Goal: Task Accomplishment & Management: Use online tool/utility

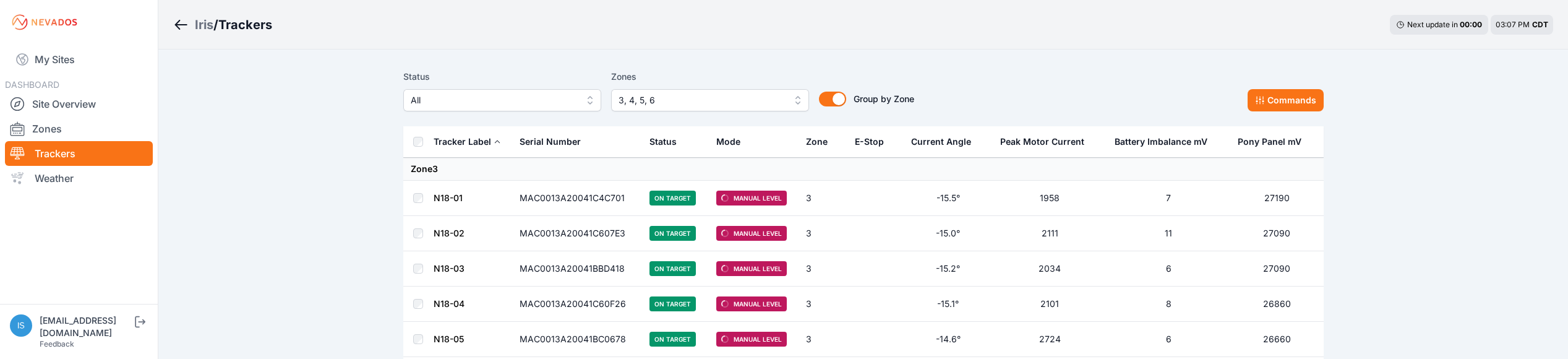
scroll to position [2297, 0]
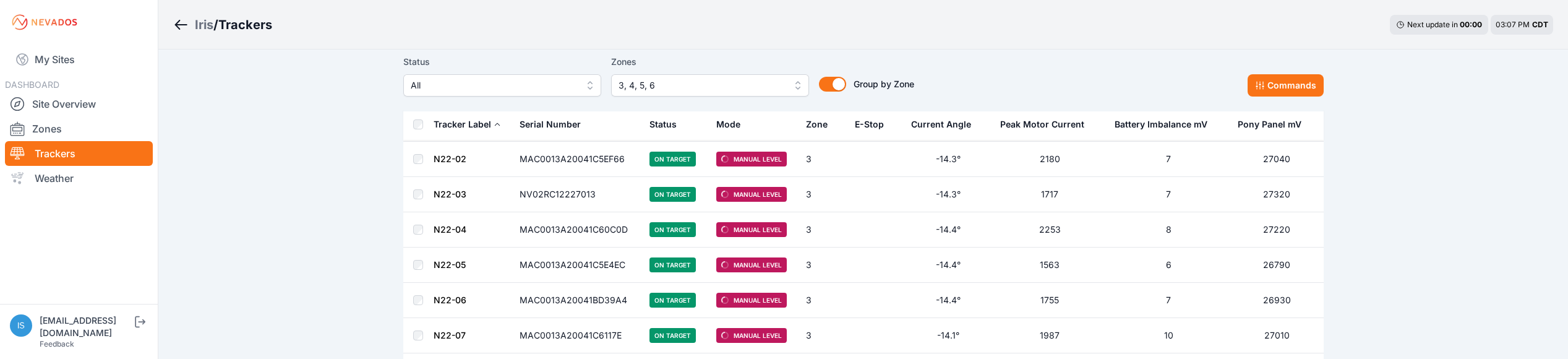
click at [661, 87] on span "3, 4, 5, 6" at bounding box center [701, 85] width 165 height 15
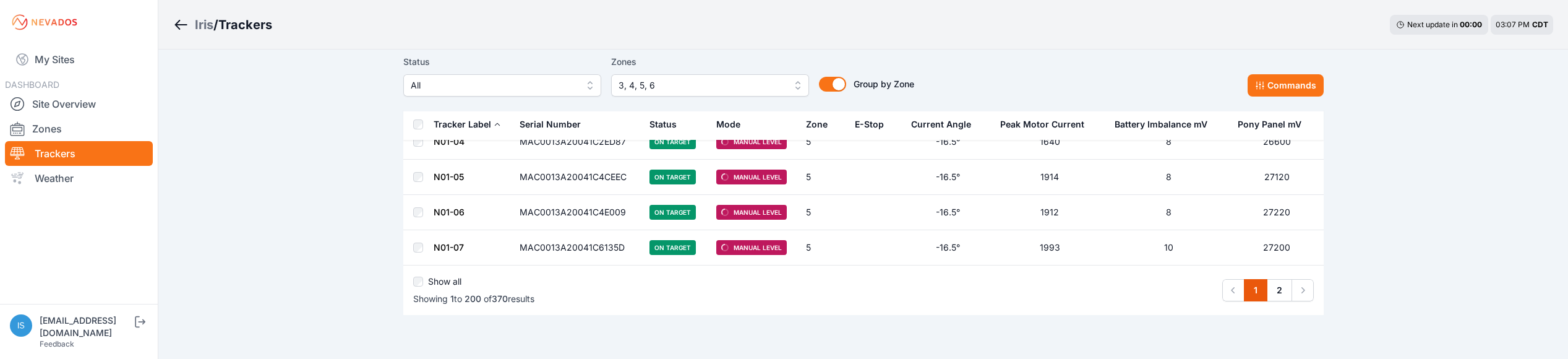
scroll to position [7068, 0]
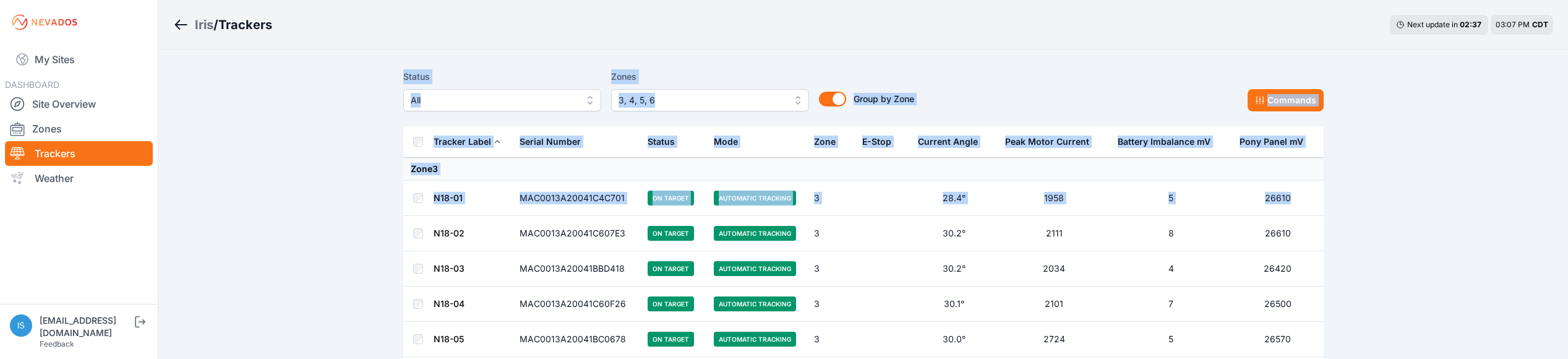
drag, startPoint x: 0, startPoint y: 0, endPoint x: 383, endPoint y: 232, distance: 447.8
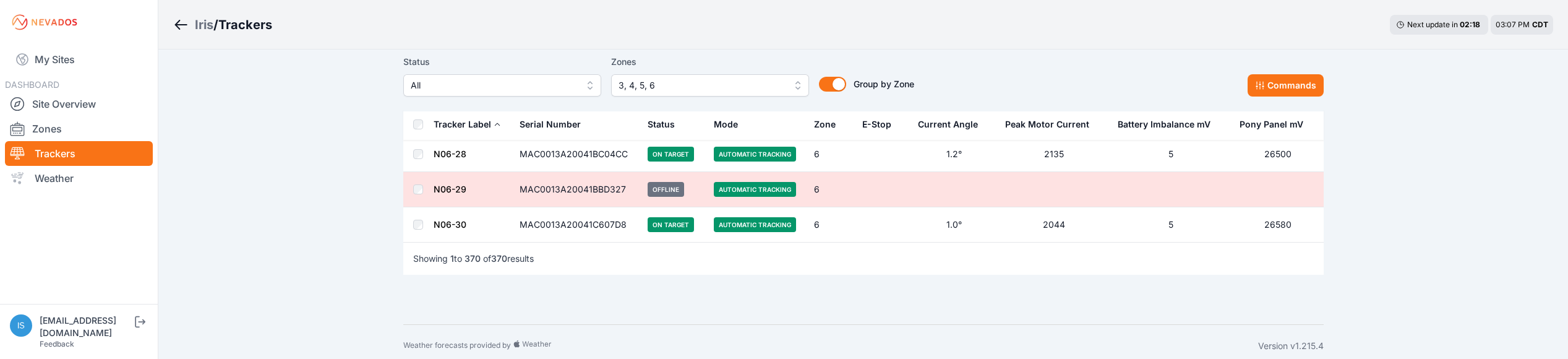
scroll to position [13073, 0]
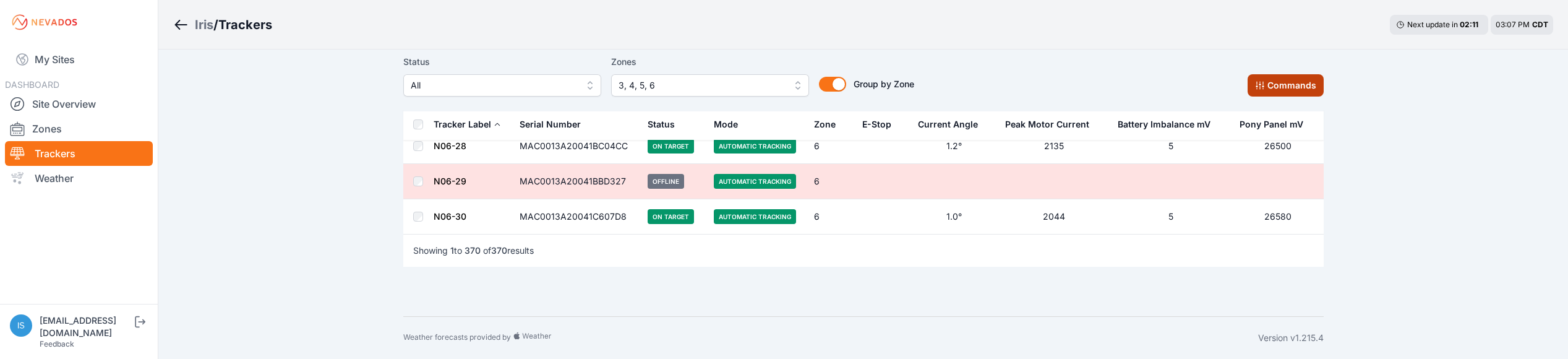
click at [1256, 86] on icon at bounding box center [1260, 85] width 10 height 10
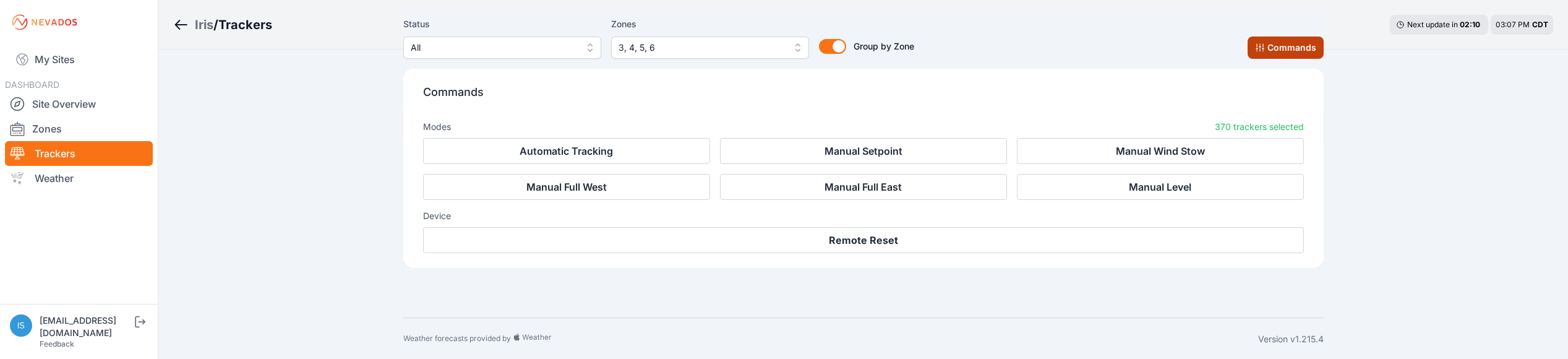
scroll to position [13282, 0]
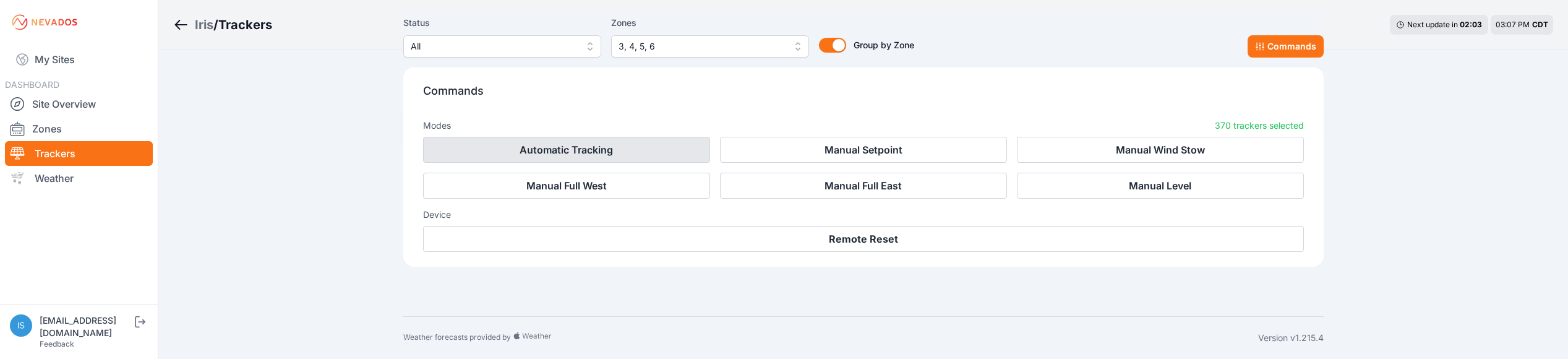
click at [590, 153] on button "Automatic Tracking" at bounding box center [567, 150] width 287 height 26
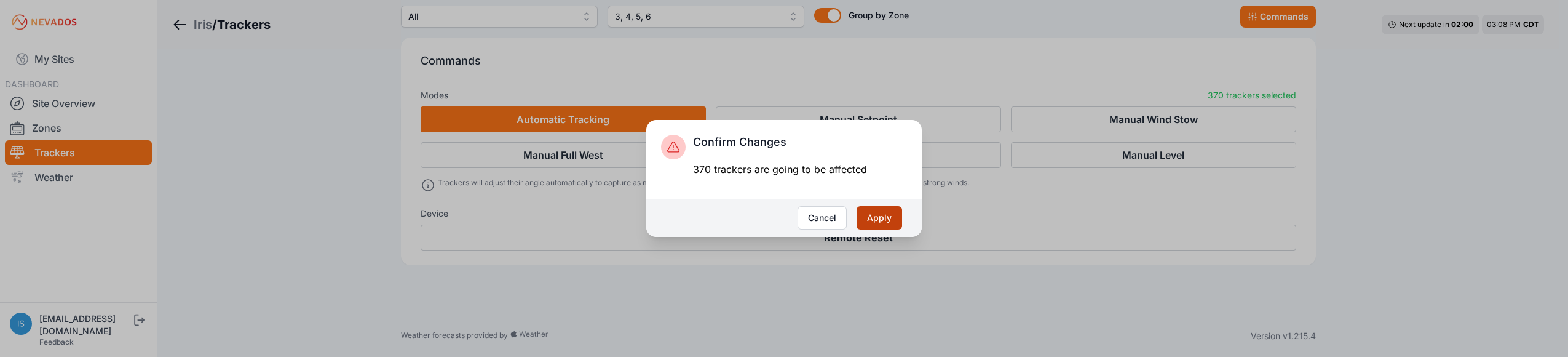
click at [876, 215] on button "Apply" at bounding box center [879, 218] width 45 height 24
